Goal: Information Seeking & Learning: Compare options

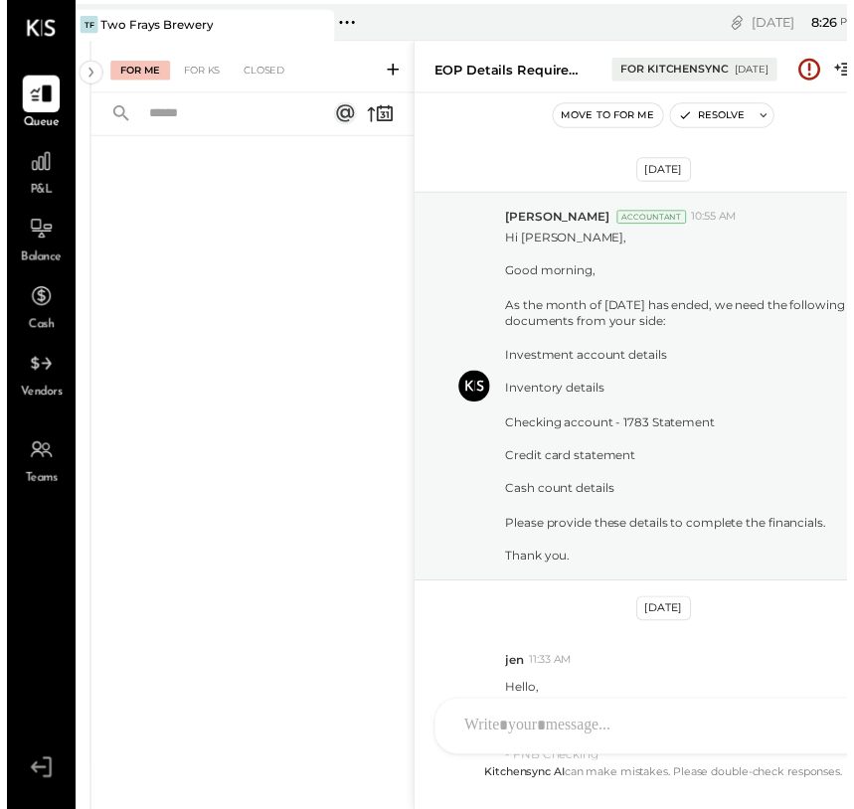
scroll to position [299, 0]
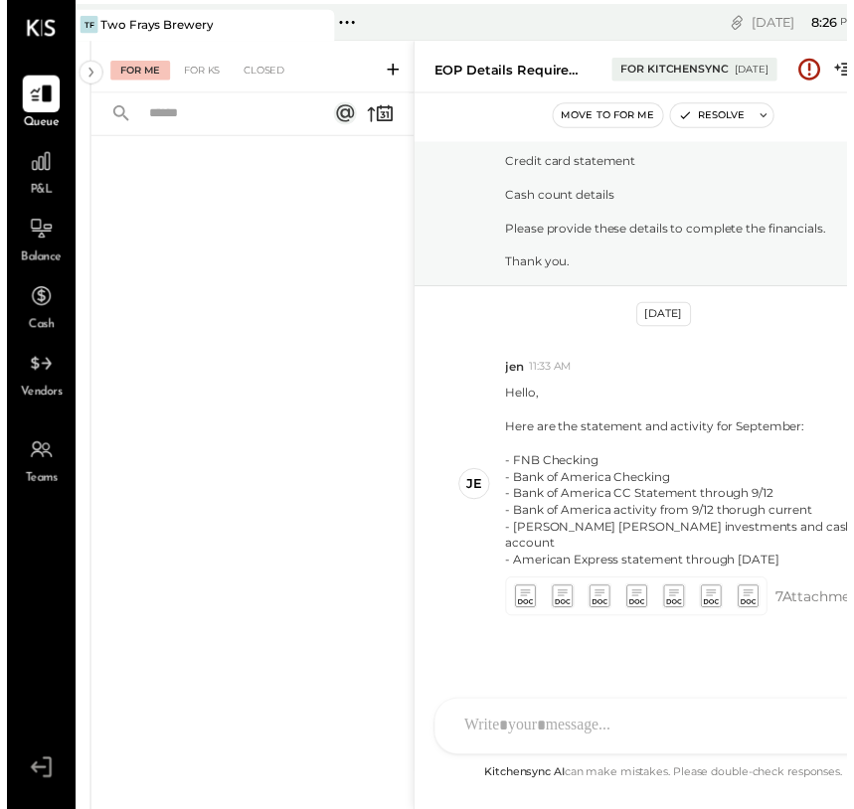
click at [123, 77] on div "For Me" at bounding box center [135, 72] width 61 height 20
click at [36, 95] on icon at bounding box center [35, 95] width 24 height 19
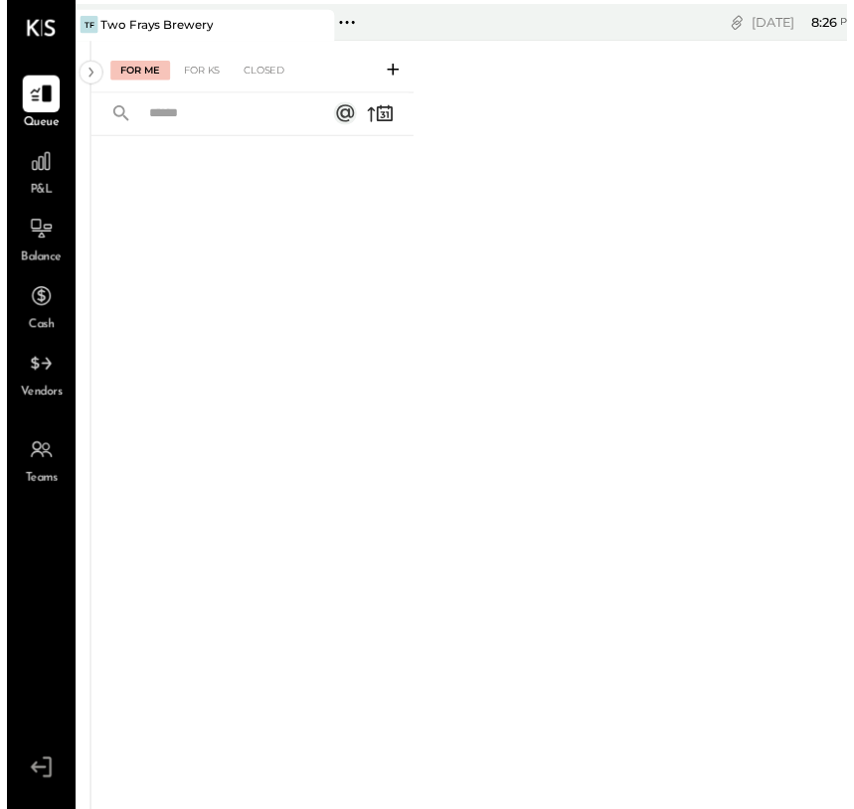
click at [107, 23] on body "Queue P&L Balance Cash Vendors Teams v 4.37.0 TF Two Frays Brewery Pinned Locat…" at bounding box center [428, 414] width 856 height 829
click at [18, 178] on div at bounding box center [35, 164] width 38 height 38
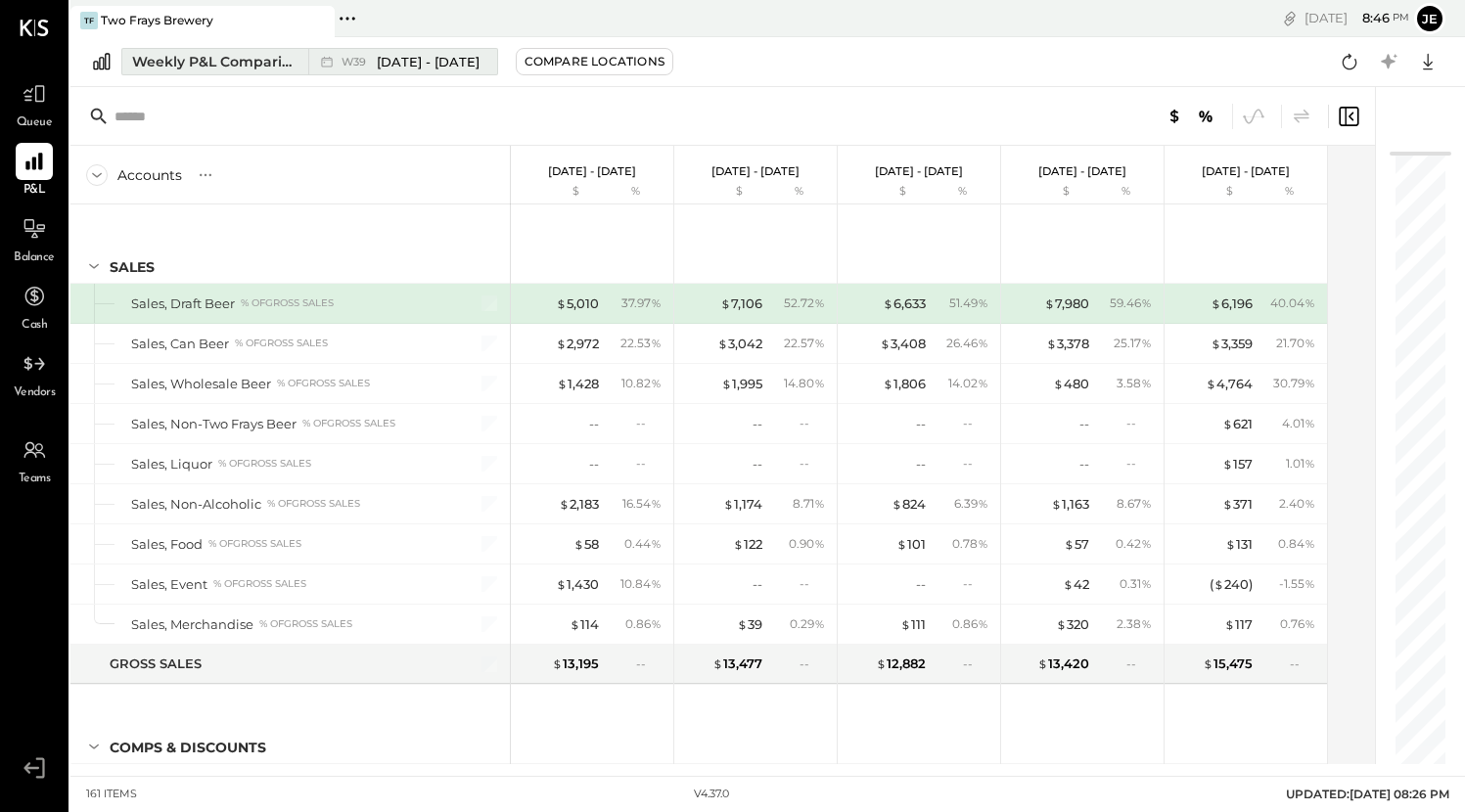
click at [276, 62] on div "Weekly P&L Comparison" at bounding box center [214, 62] width 164 height 20
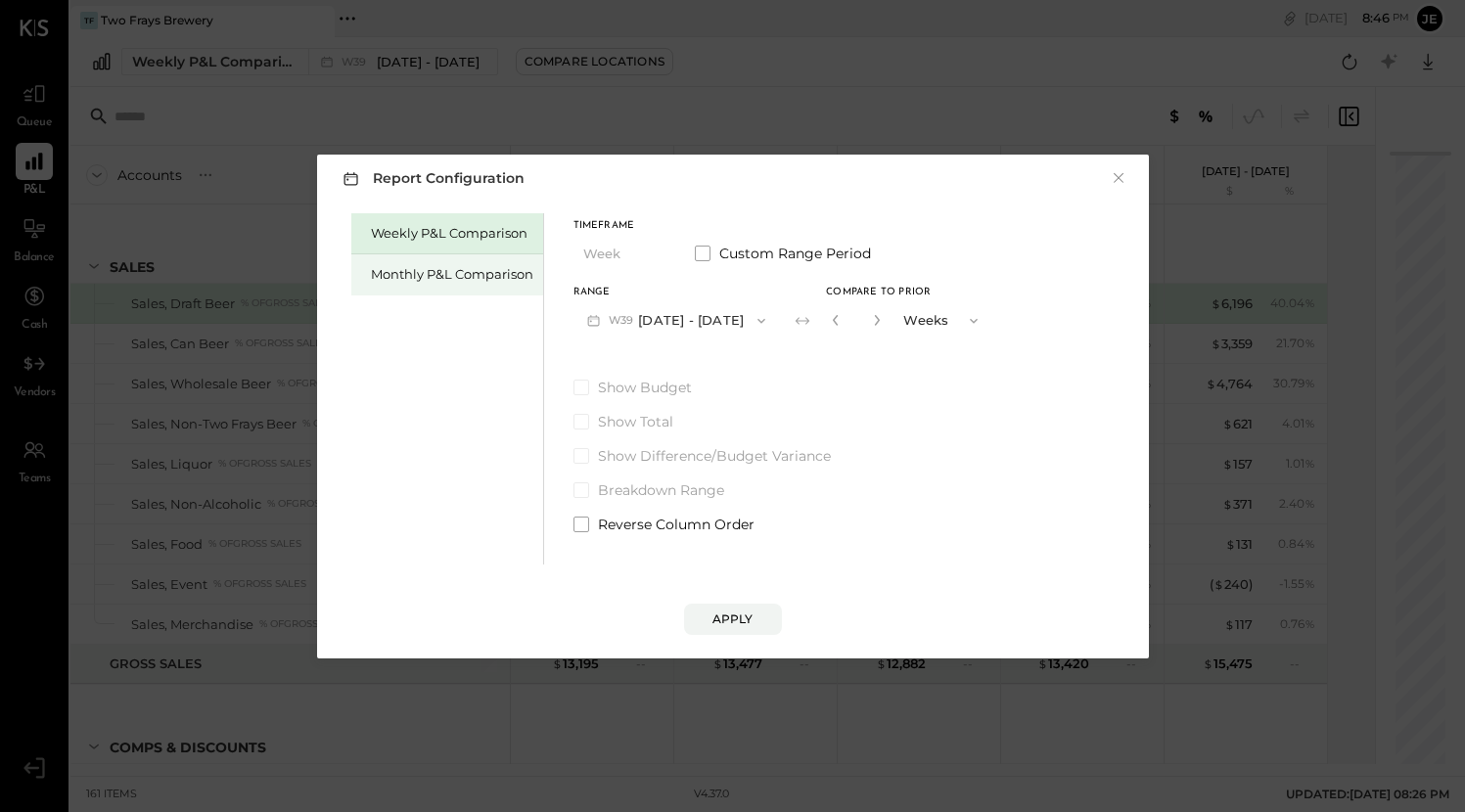
click at [473, 273] on div "Monthly P&L Comparison" at bounding box center [452, 274] width 162 height 19
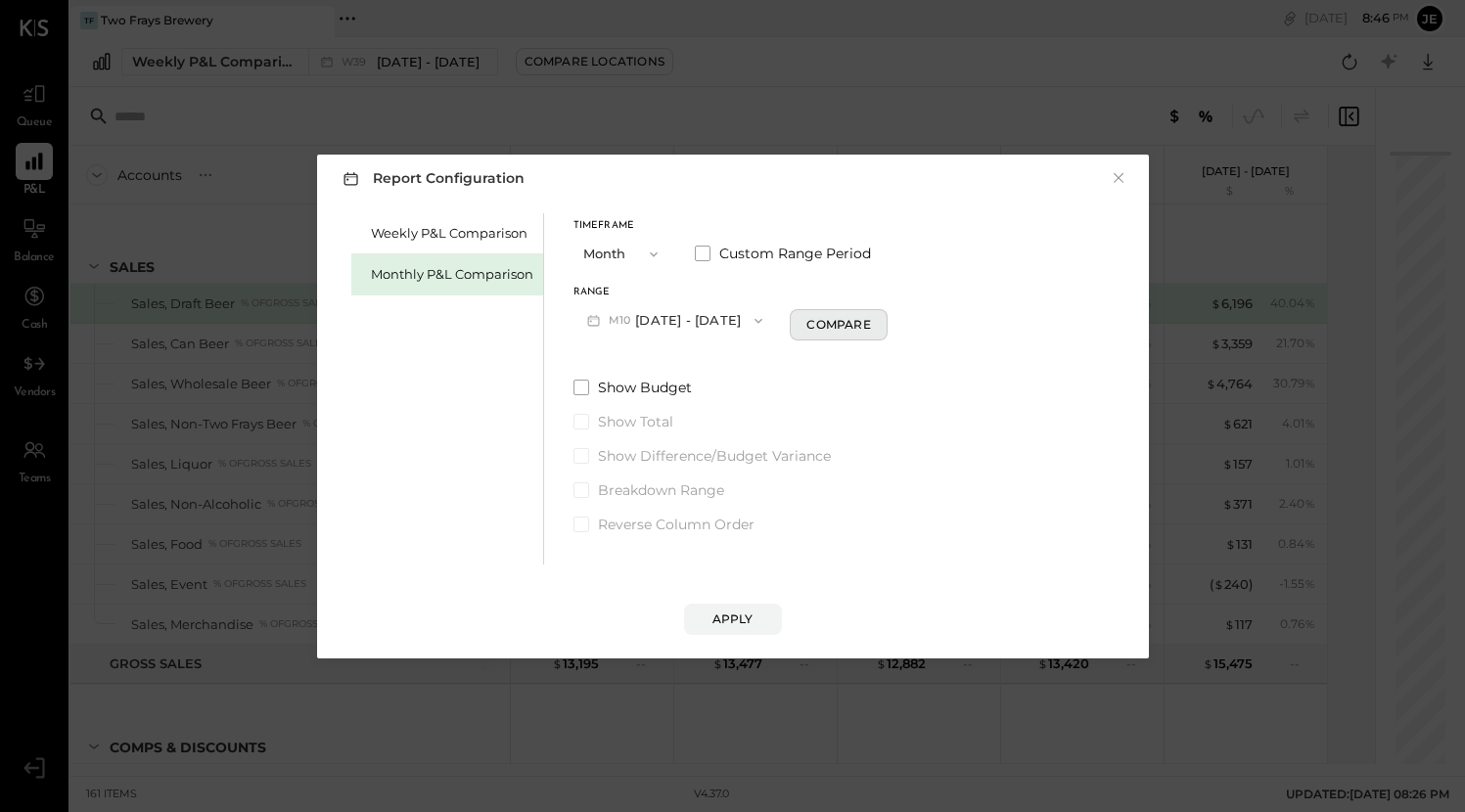
click at [828, 324] on div "Compare" at bounding box center [838, 324] width 64 height 17
click at [842, 324] on icon "button" at bounding box center [873, 320] width 12 height 12
type input "*"
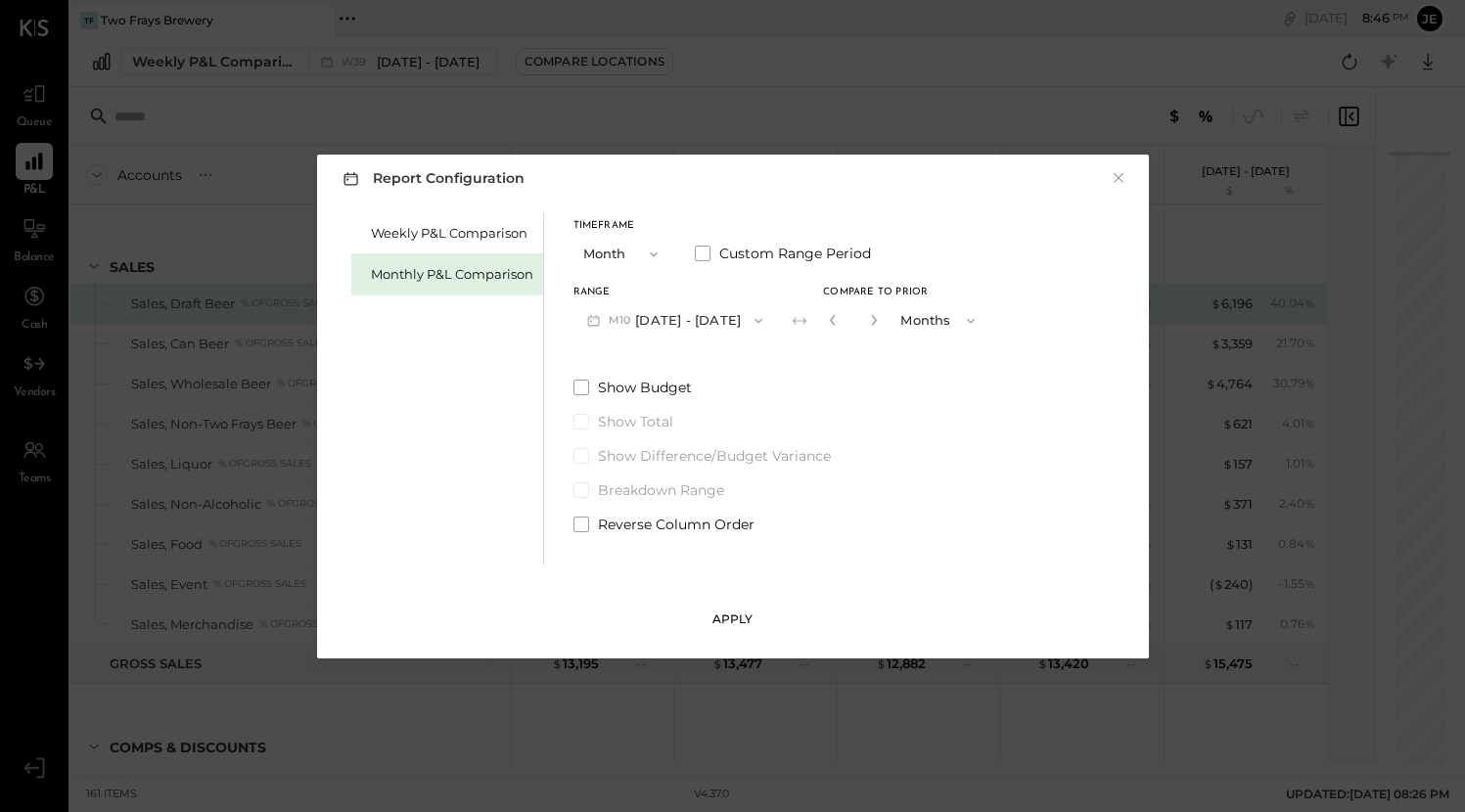
click at [740, 613] on div "Apply" at bounding box center [732, 618] width 41 height 17
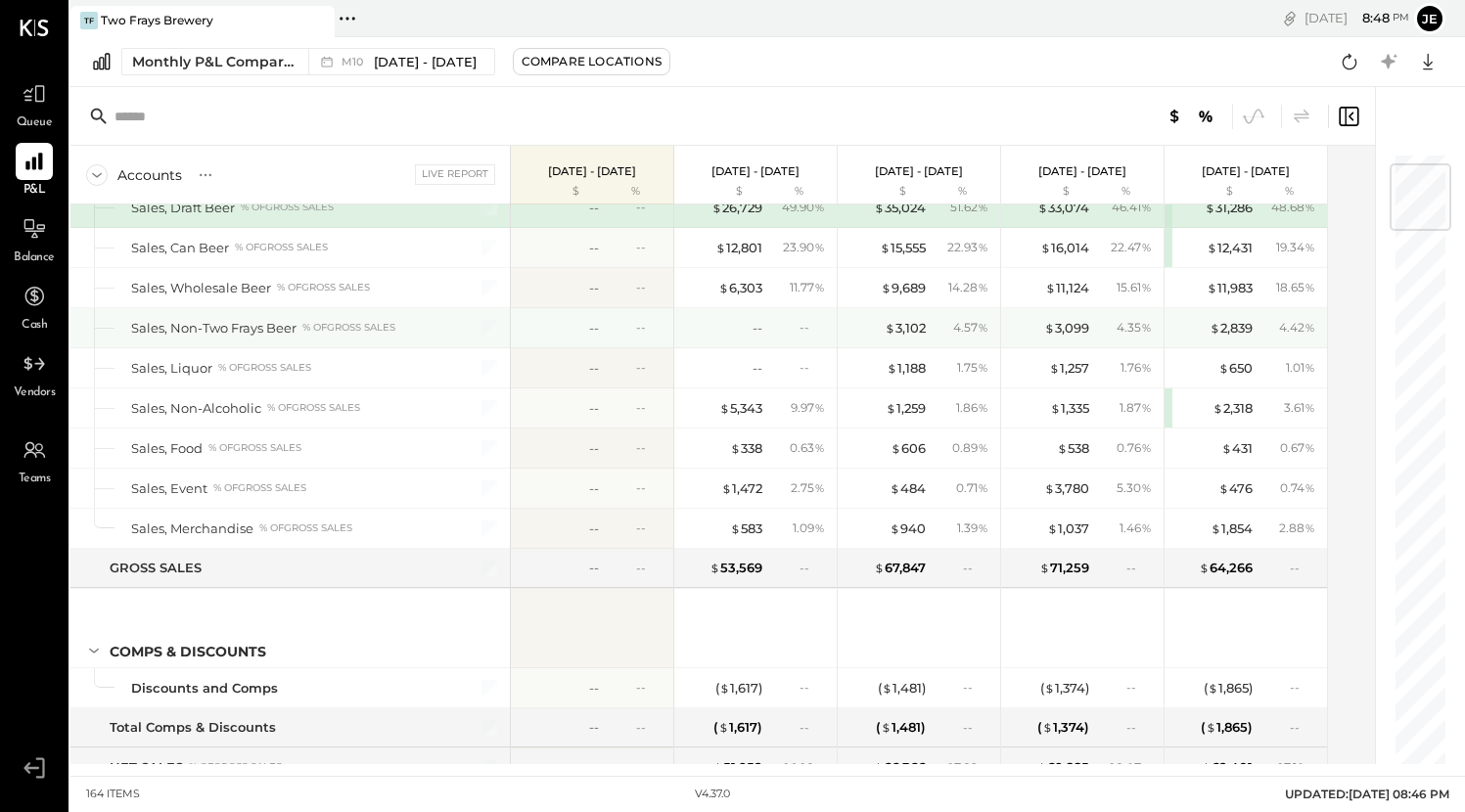
scroll to position [106, 0]
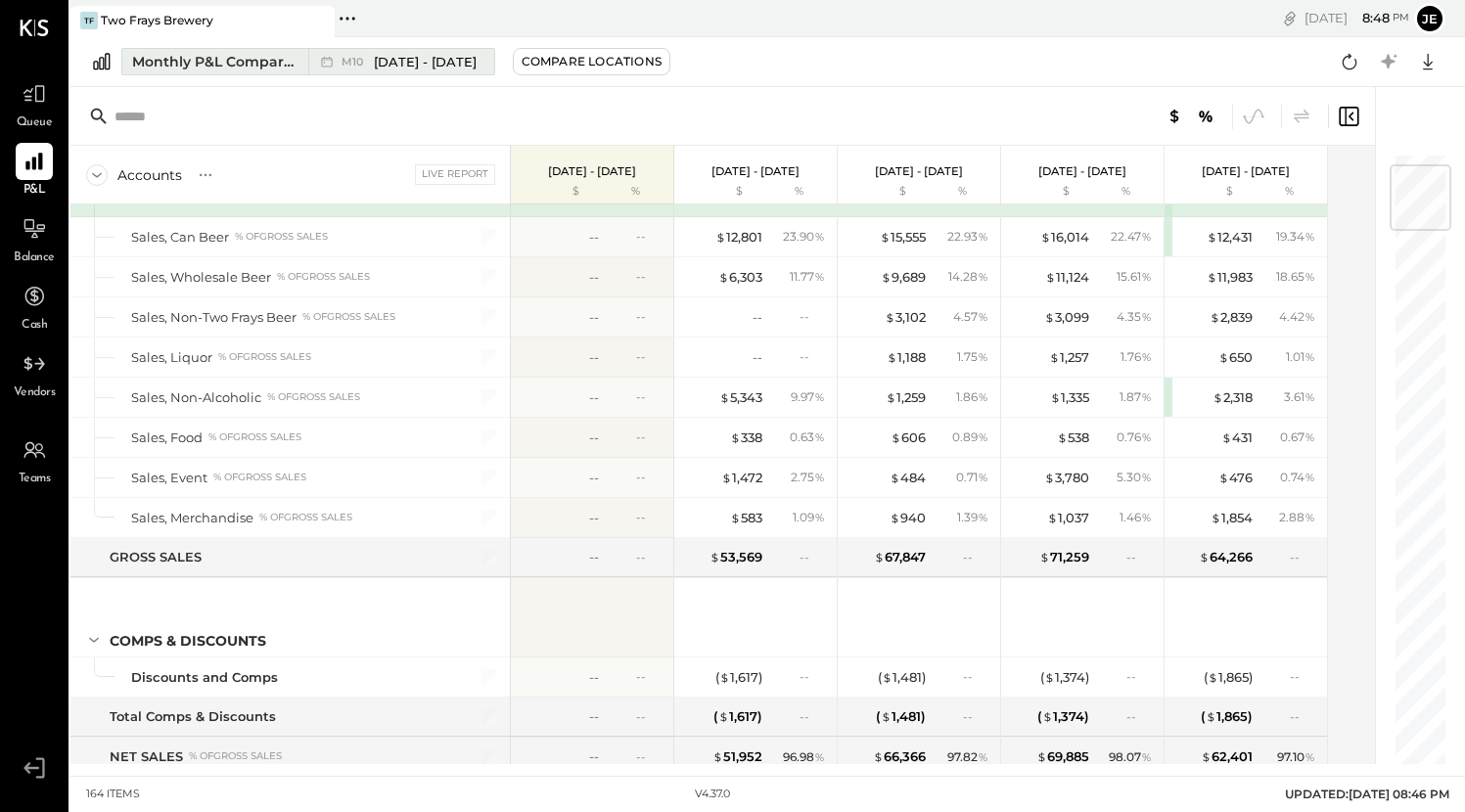
click at [268, 59] on div "Monthly P&L Comparison" at bounding box center [214, 62] width 164 height 20
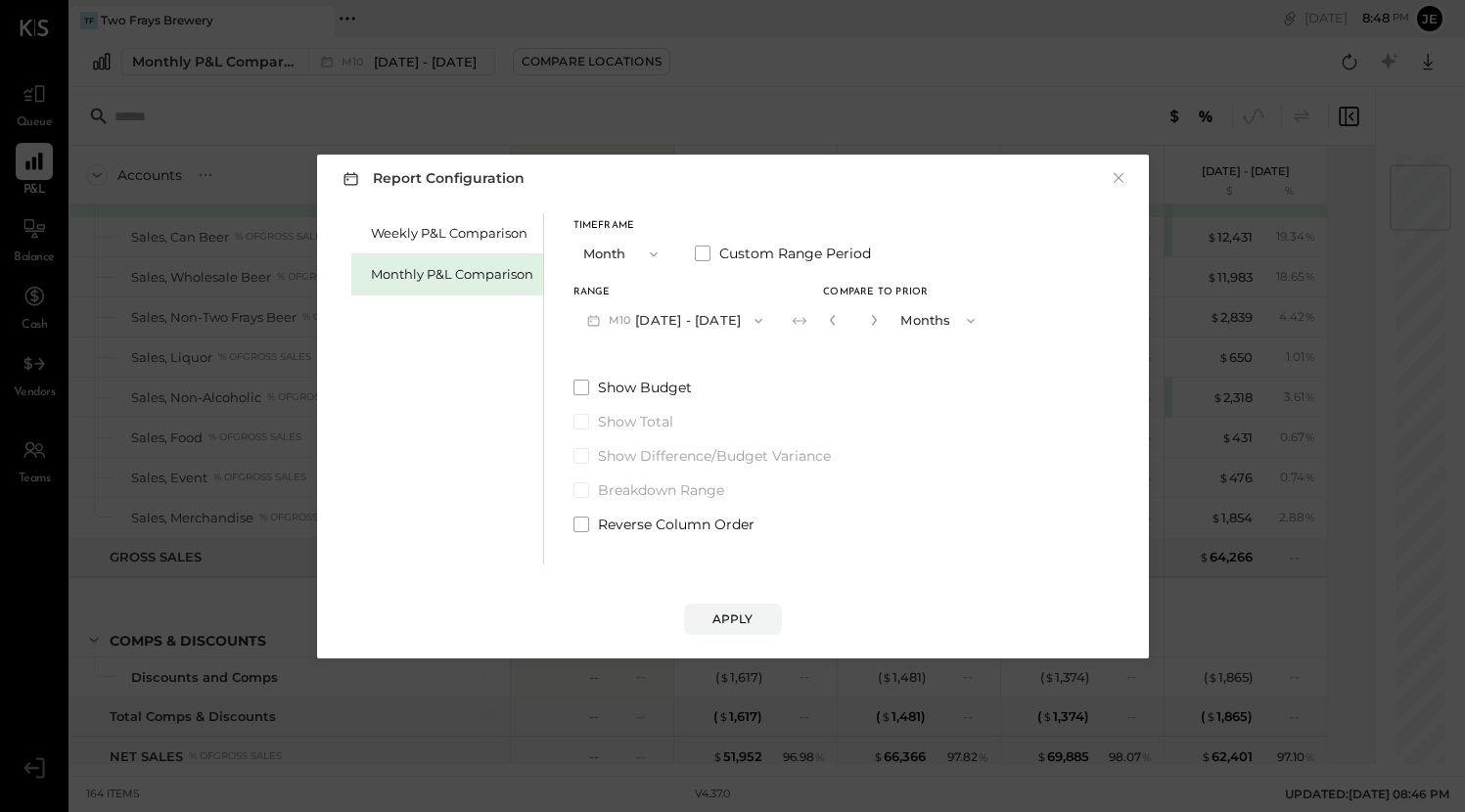
click at [842, 321] on div "*" at bounding box center [854, 320] width 61 height 36
click at [842, 321] on icon "button" at bounding box center [873, 320] width 12 height 12
type input "*"
click at [733, 619] on div "Apply" at bounding box center [732, 618] width 41 height 17
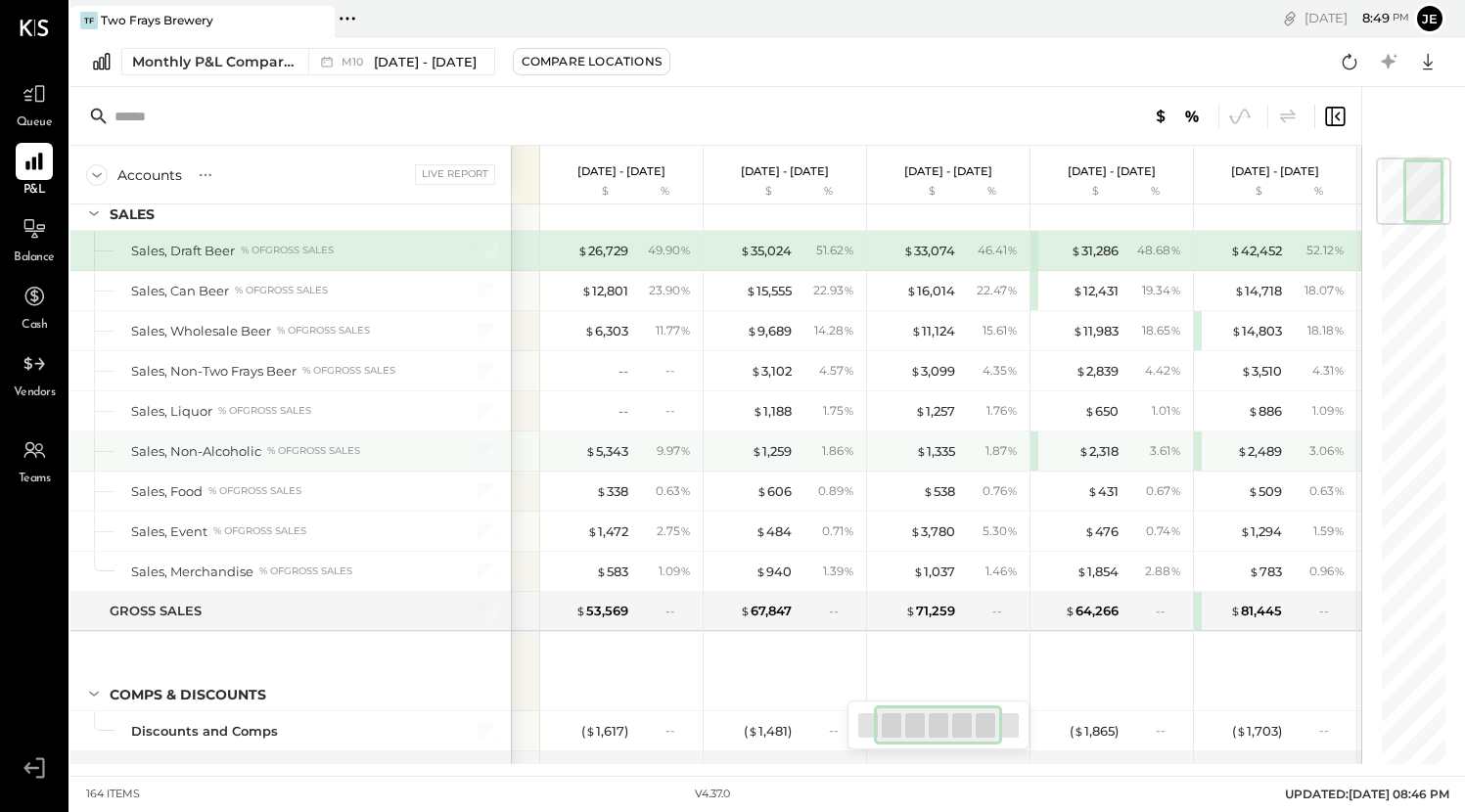
scroll to position [0, 135]
